Goal: Task Accomplishment & Management: Manage account settings

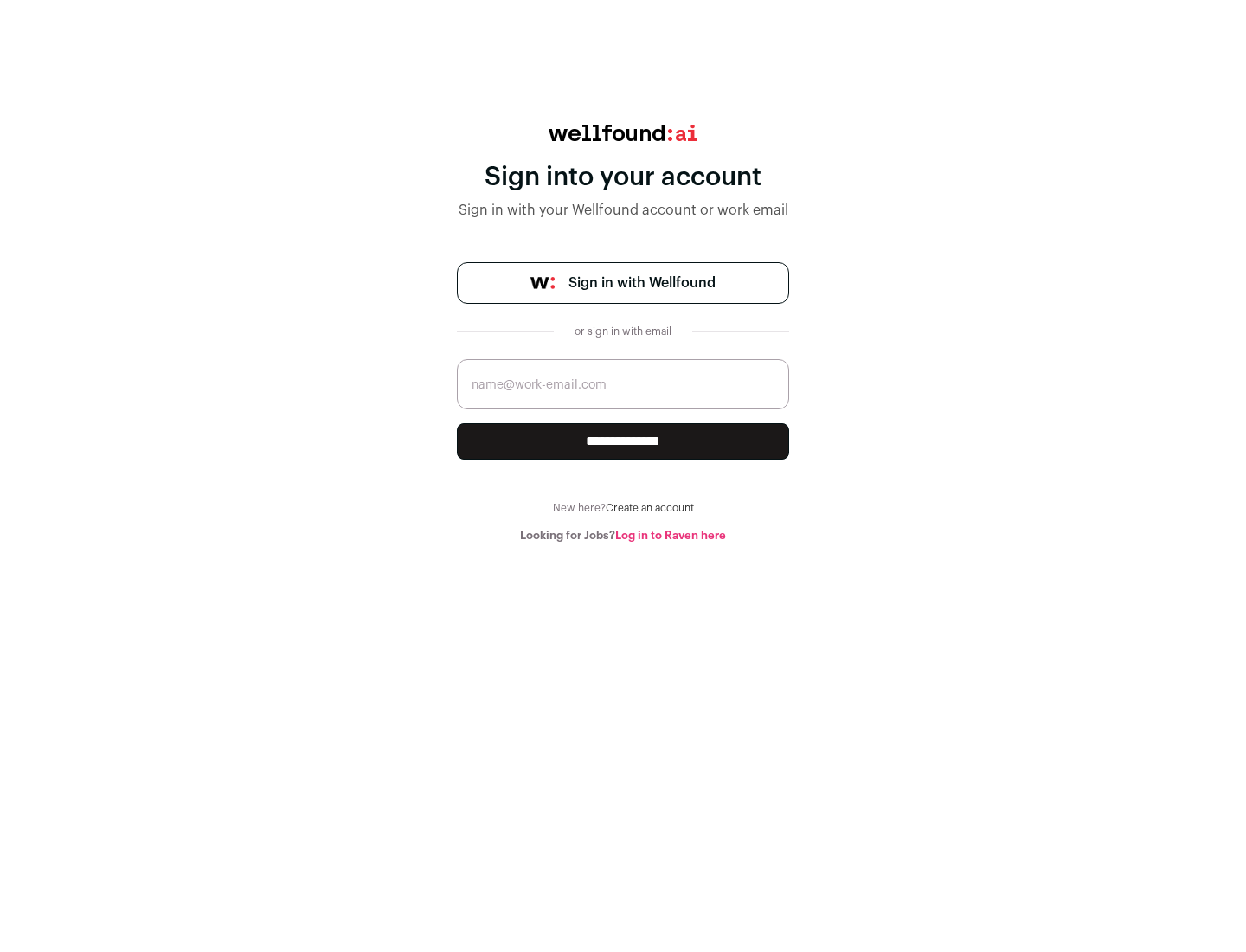
click at [641, 283] on span "Sign in with Wellfound" at bounding box center [642, 282] width 147 height 20
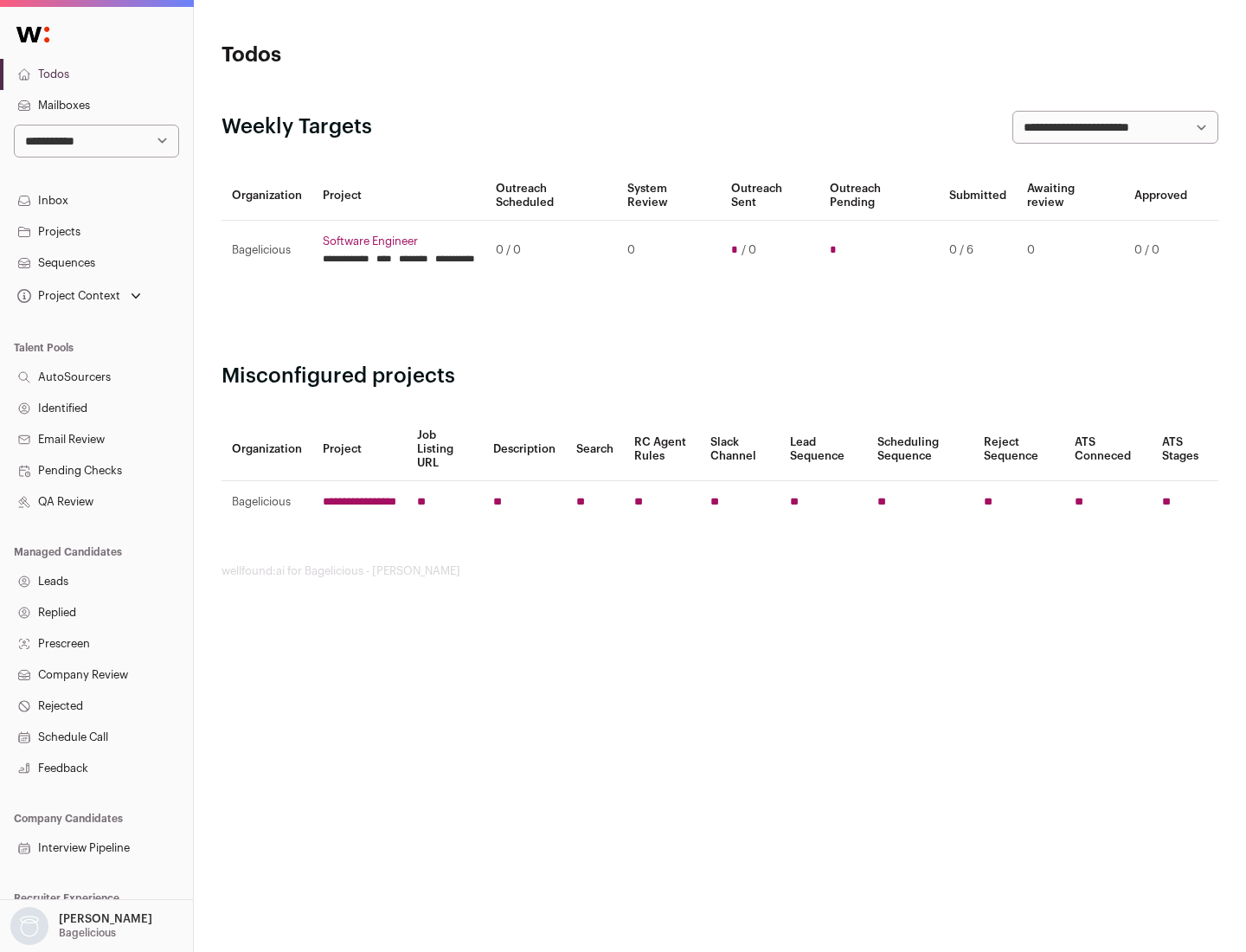
click at [96, 231] on link "Projects" at bounding box center [96, 232] width 193 height 31
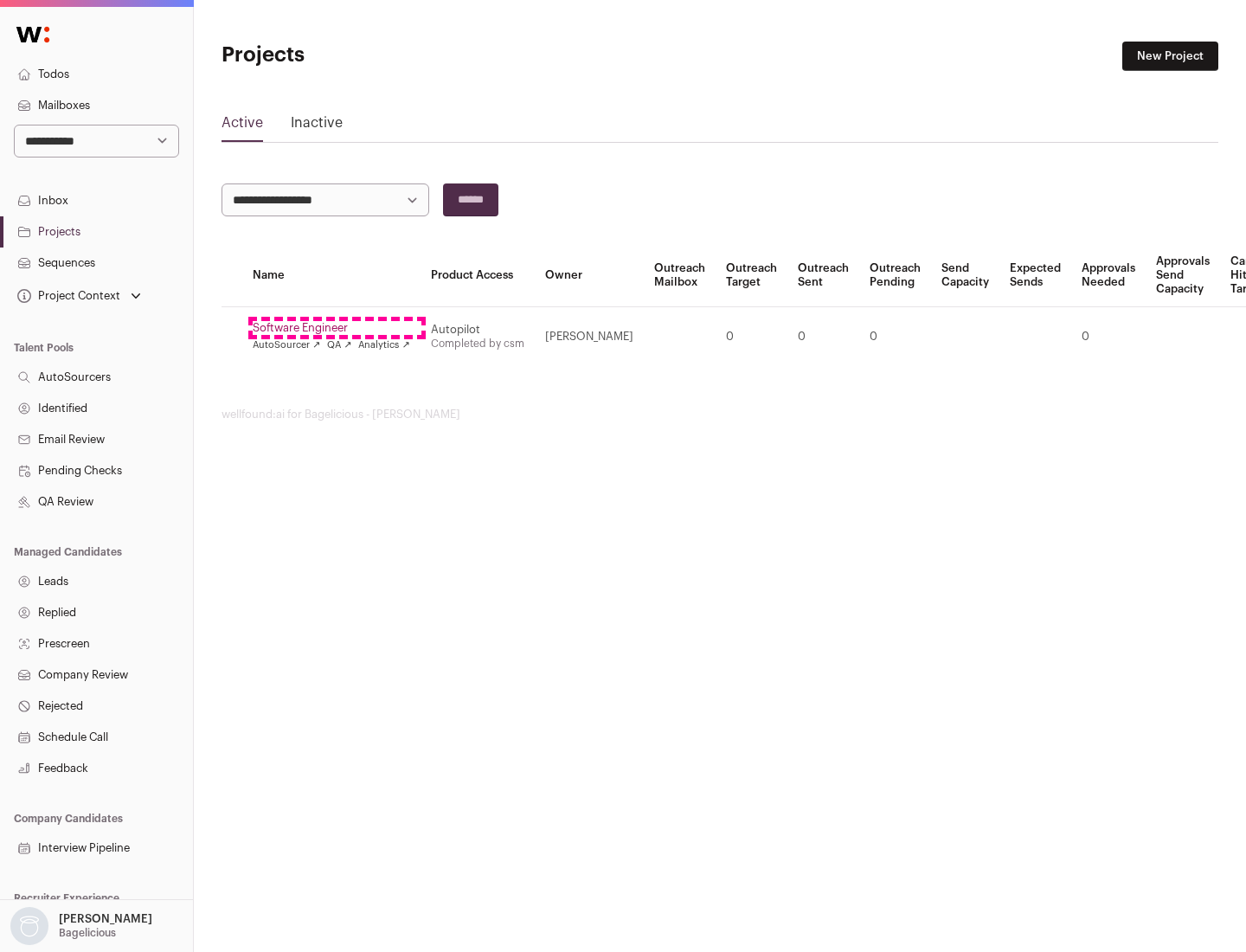
click at [336, 328] on link "Software Engineer" at bounding box center [332, 328] width 157 height 14
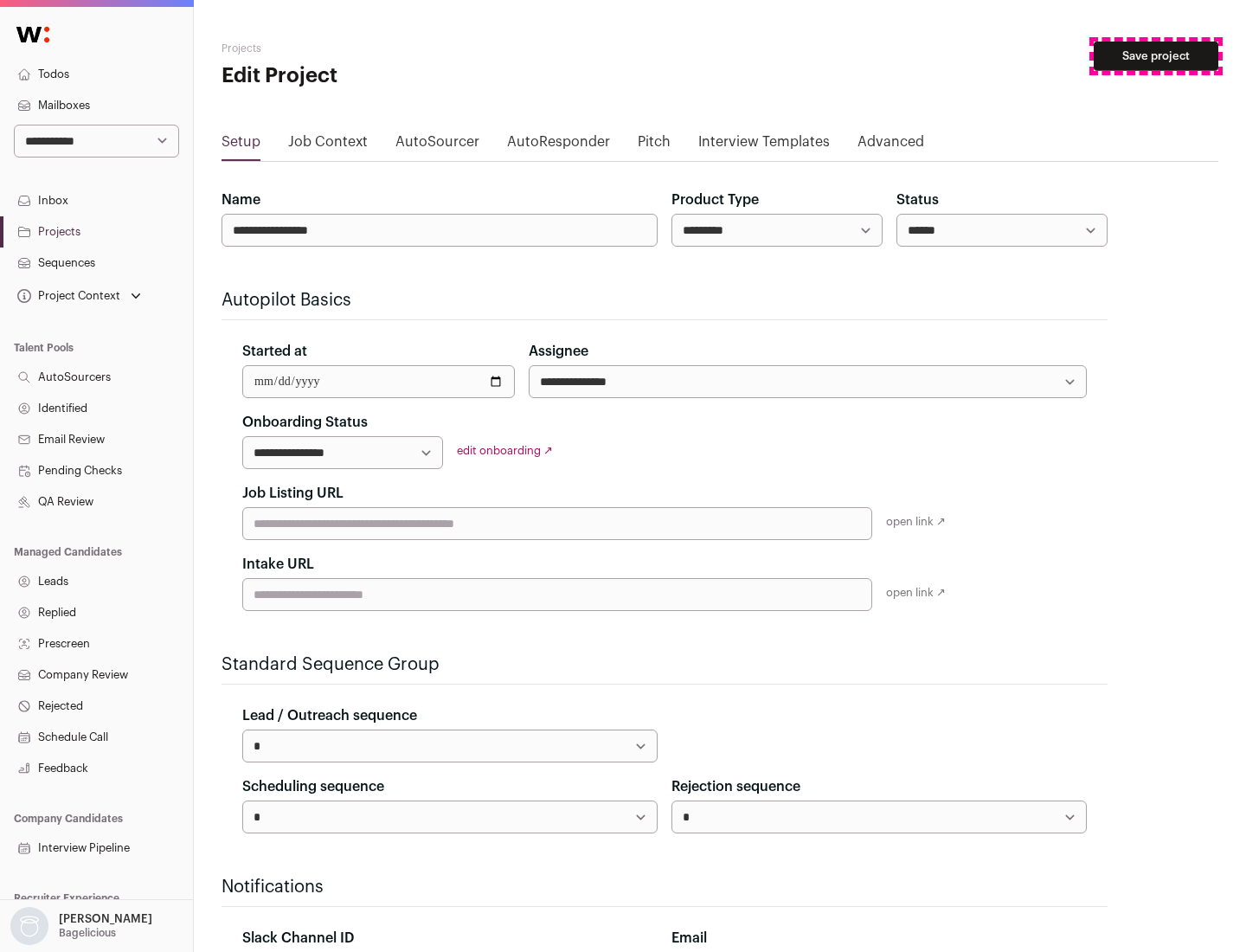
click at [1157, 56] on button "Save project" at bounding box center [1156, 56] width 125 height 29
